Goal: Information Seeking & Learning: Learn about a topic

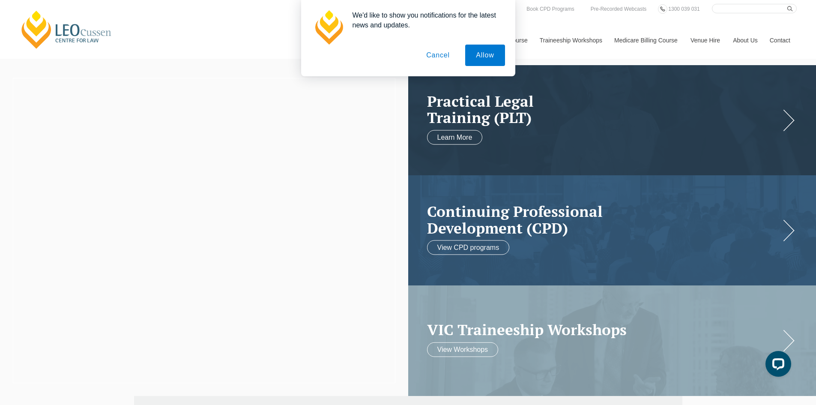
click at [782, 38] on div "We'd like to show you notifications for the latest news and updates. Allow Canc…" at bounding box center [408, 38] width 816 height 76
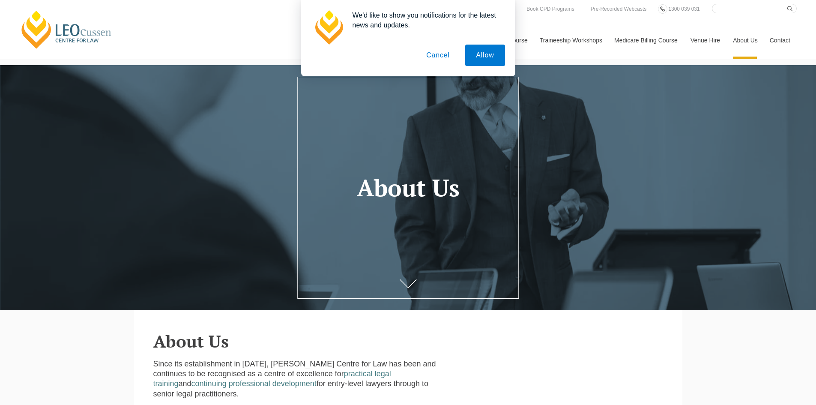
click at [443, 60] on button "Cancel" at bounding box center [438, 55] width 45 height 21
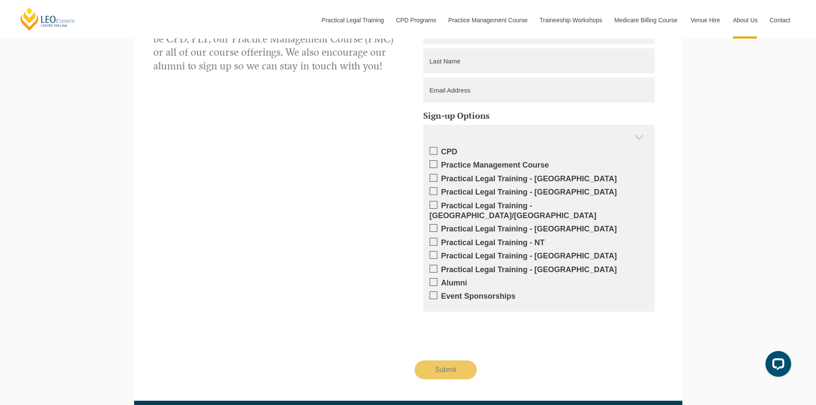
scroll to position [1207, 0]
